Goal: Information Seeking & Learning: Learn about a topic

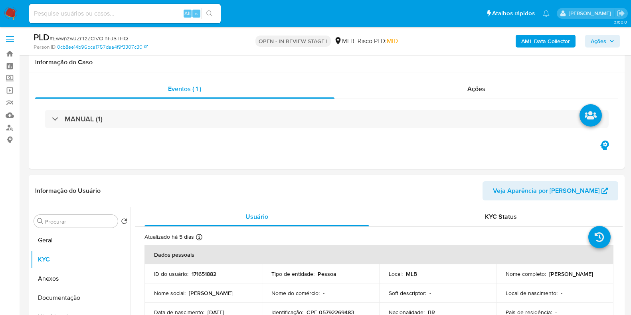
select select "10"
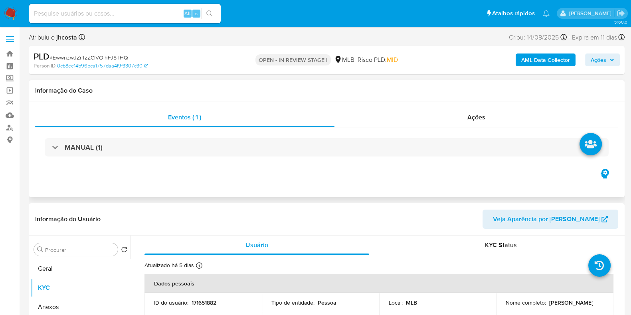
click at [605, 174] on icon "button" at bounding box center [605, 173] width 13 height 13
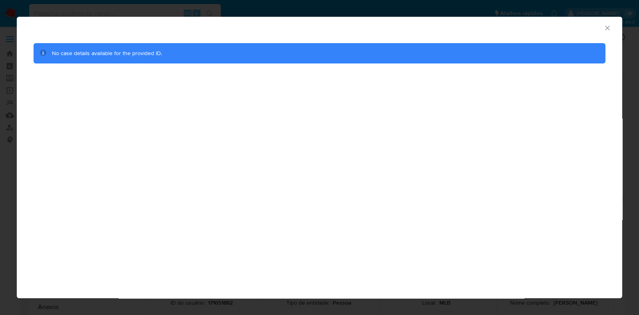
click at [611, 23] on div "Consolidado" at bounding box center [319, 27] width 605 height 20
click at [607, 24] on icon "Fechar a janela" at bounding box center [607, 28] width 8 height 8
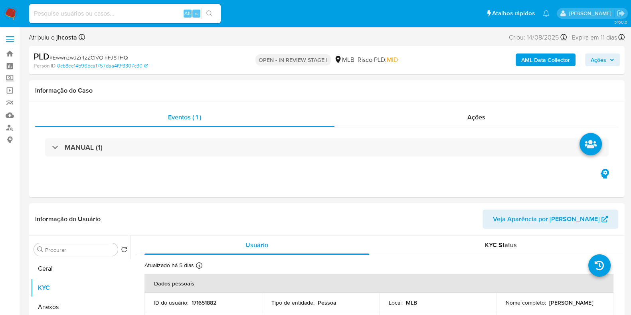
click at [553, 61] on b "AML Data Collector" at bounding box center [545, 60] width 49 height 13
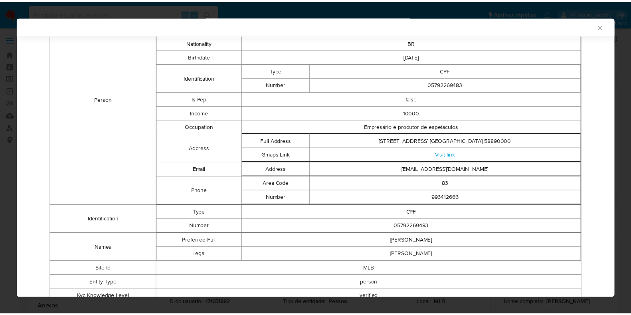
scroll to position [46, 0]
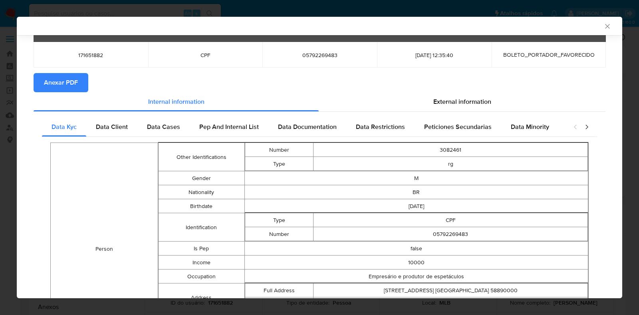
click at [603, 29] on icon "Fechar a janela" at bounding box center [607, 26] width 8 height 8
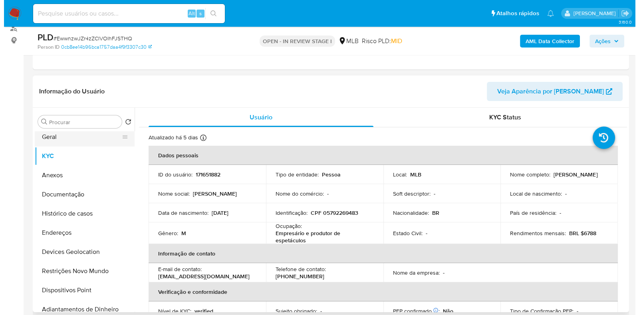
scroll to position [0, 0]
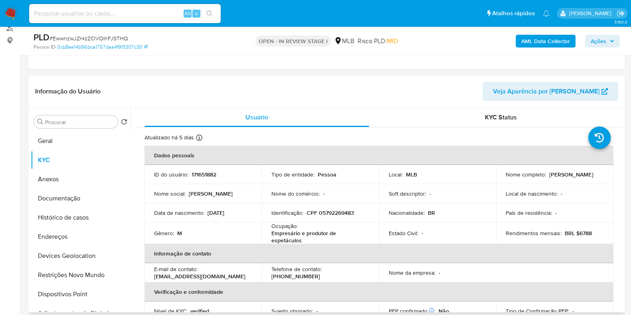
drag, startPoint x: 315, startPoint y: 74, endPoint x: 368, endPoint y: 81, distance: 52.8
click at [551, 43] on b "AML Data Collector" at bounding box center [545, 41] width 49 height 13
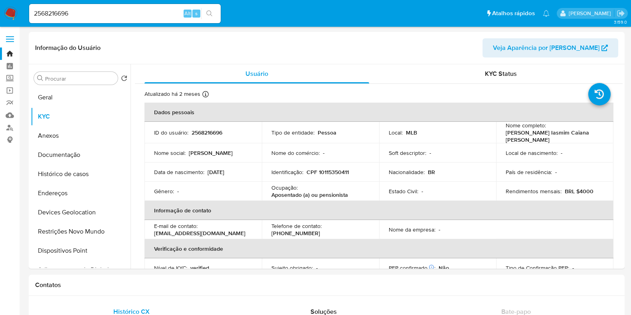
select select "10"
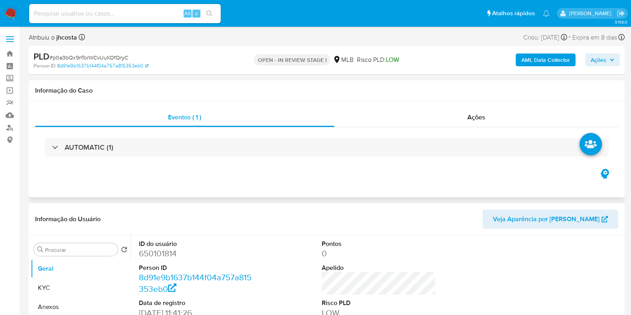
click at [605, 172] on icon "button" at bounding box center [606, 173] width 2 height 2
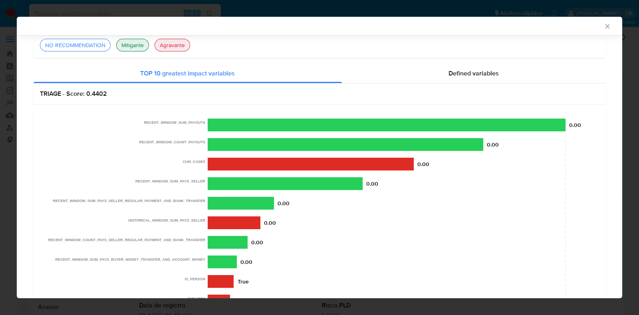
scroll to position [98, 0]
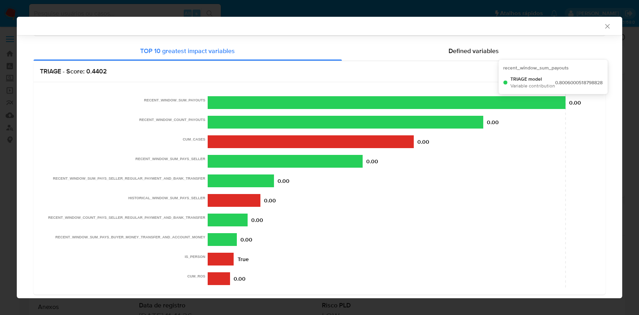
drag, startPoint x: 145, startPoint y: 96, endPoint x: 555, endPoint y: 99, distance: 409.7
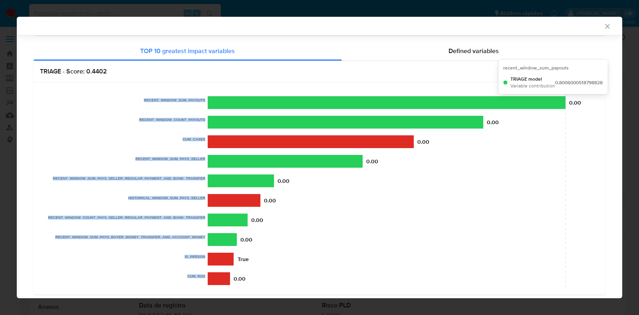
click at [555, 99] on icon "0.8006000518798828 CUM_ROS IS_PERSON RECENT_WINDOW_SUM_PAYS_BUYER_MONEY_TRANSFE…" at bounding box center [315, 189] width 551 height 200
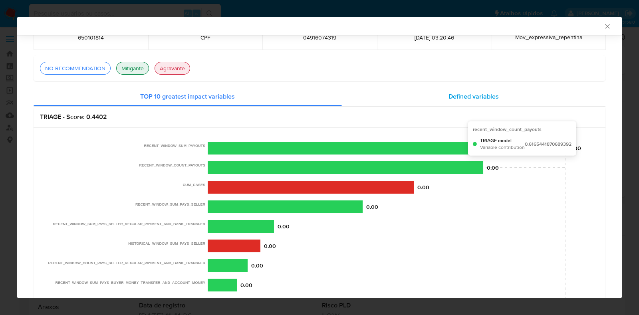
scroll to position [2, 0]
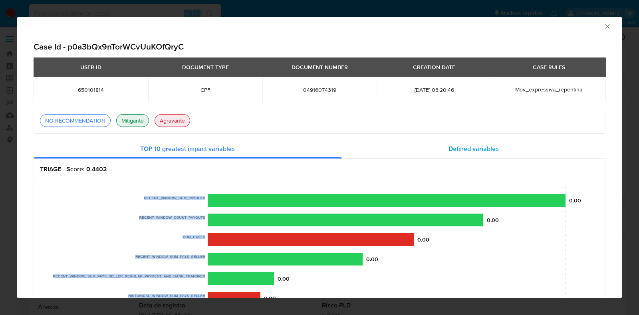
click at [469, 151] on span "Defined variables" at bounding box center [473, 148] width 50 height 9
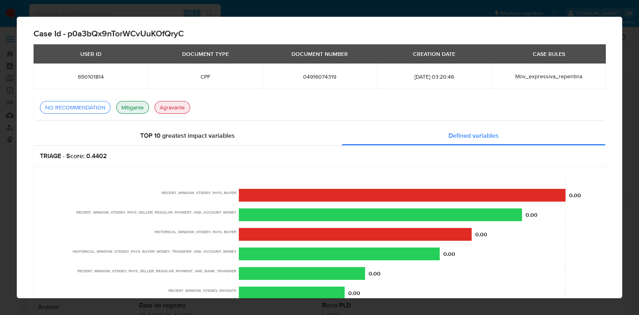
scroll to position [0, 0]
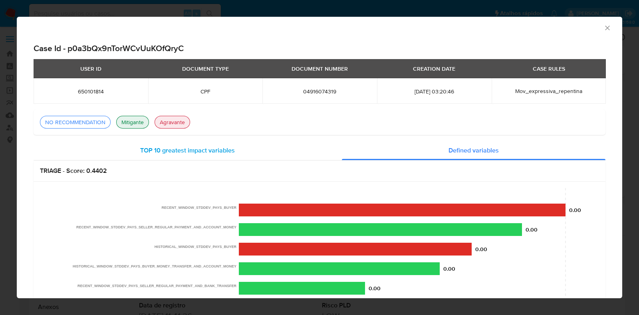
click at [160, 153] on span "TOP 10 greatest impact variables" at bounding box center [187, 150] width 95 height 9
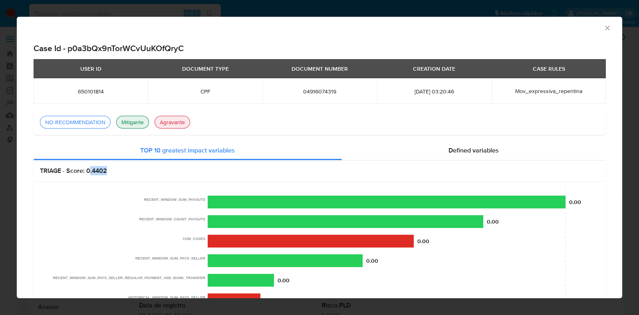
drag, startPoint x: 91, startPoint y: 172, endPoint x: 107, endPoint y: 172, distance: 16.8
click at [107, 172] on h2 "TRIAGE - Score: 0.4402" at bounding box center [319, 171] width 559 height 8
drag, startPoint x: 88, startPoint y: 123, endPoint x: 30, endPoint y: 141, distance: 60.6
click at [0, 120] on div "Consolidado Case Id - p0a3bQx9nTorWCvUuKOfQryC USER ID DOCUMENT TYPE DOCUMENT N…" at bounding box center [319, 157] width 639 height 315
click at [101, 172] on h2 "TRIAGE - Score: 0.4402" at bounding box center [319, 171] width 559 height 8
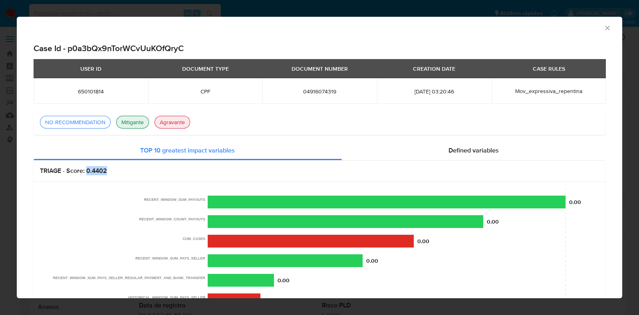
click at [101, 172] on h2 "TRIAGE - Score: 0.4402" at bounding box center [319, 171] width 559 height 8
click at [90, 117] on div "NO RECOMMENDATION" at bounding box center [75, 122] width 71 height 13
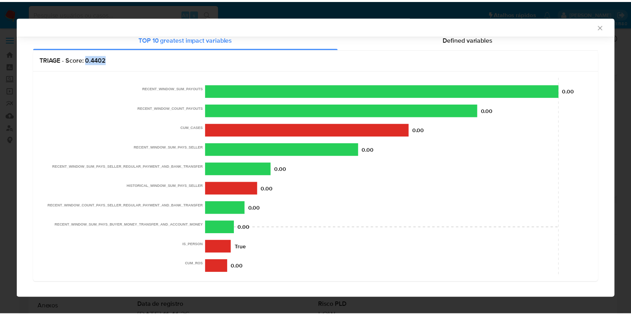
scroll to position [116, 0]
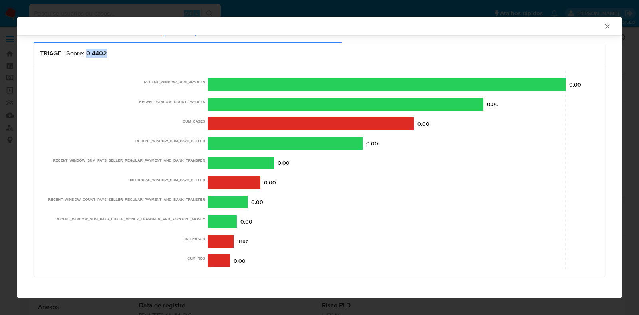
click at [603, 25] on icon "Fechar a janela" at bounding box center [607, 26] width 8 height 8
